Goal: Check status: Check status

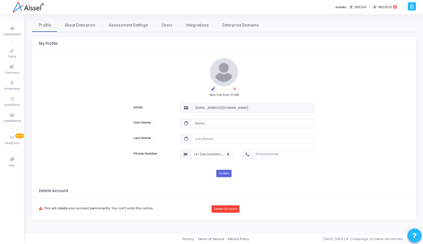
select select "91"
click at [164, 23] on span "Users" at bounding box center [167, 25] width 11 height 6
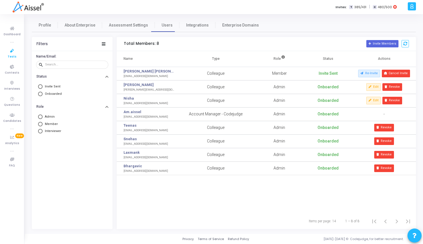
click at [13, 51] on icon at bounding box center [12, 50] width 12 height 7
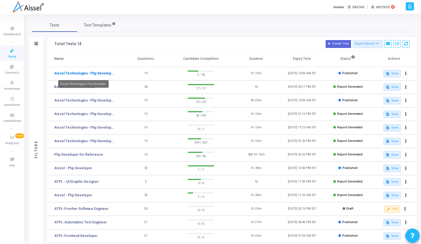
click at [78, 74] on link "Aissel Technologies- Php Developer-" at bounding box center [84, 73] width 60 height 5
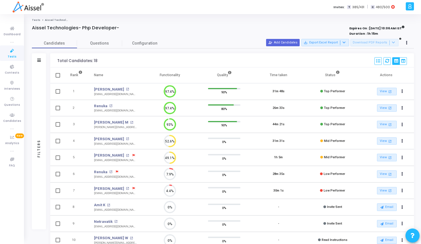
click at [7, 55] on link "Tests" at bounding box center [12, 53] width 24 height 16
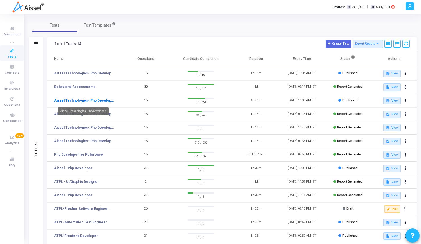
click at [75, 100] on link "Aissel Technologies- Php Developer-" at bounding box center [84, 100] width 60 height 5
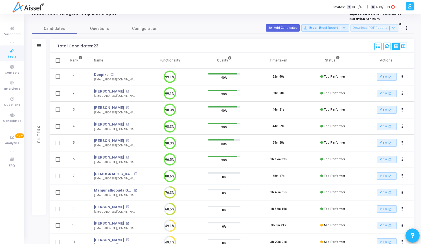
click at [12, 52] on icon at bounding box center [12, 50] width 12 height 7
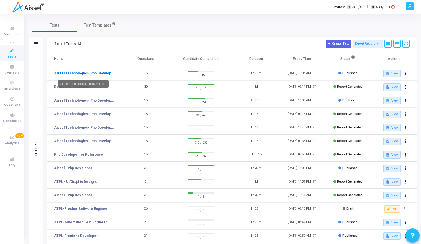
click at [83, 72] on link "Aissel Technologies- Php Developer-" at bounding box center [84, 73] width 60 height 5
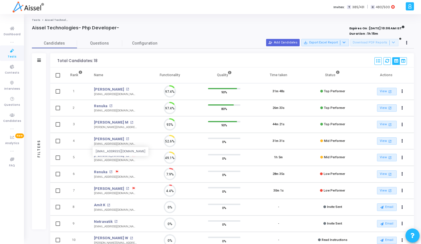
scroll to position [12, 14]
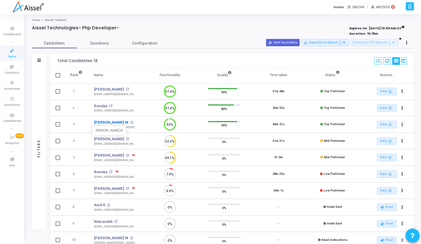
click at [105, 122] on link "[PERSON_NAME] M" at bounding box center [111, 123] width 34 height 6
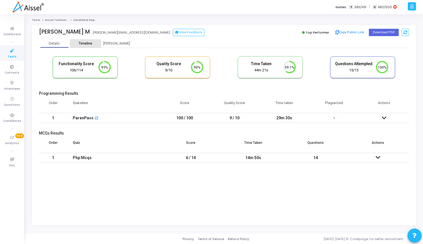
click at [80, 43] on div "Timeline" at bounding box center [86, 43] width 14 height 4
